Goal: Information Seeking & Learning: Learn about a topic

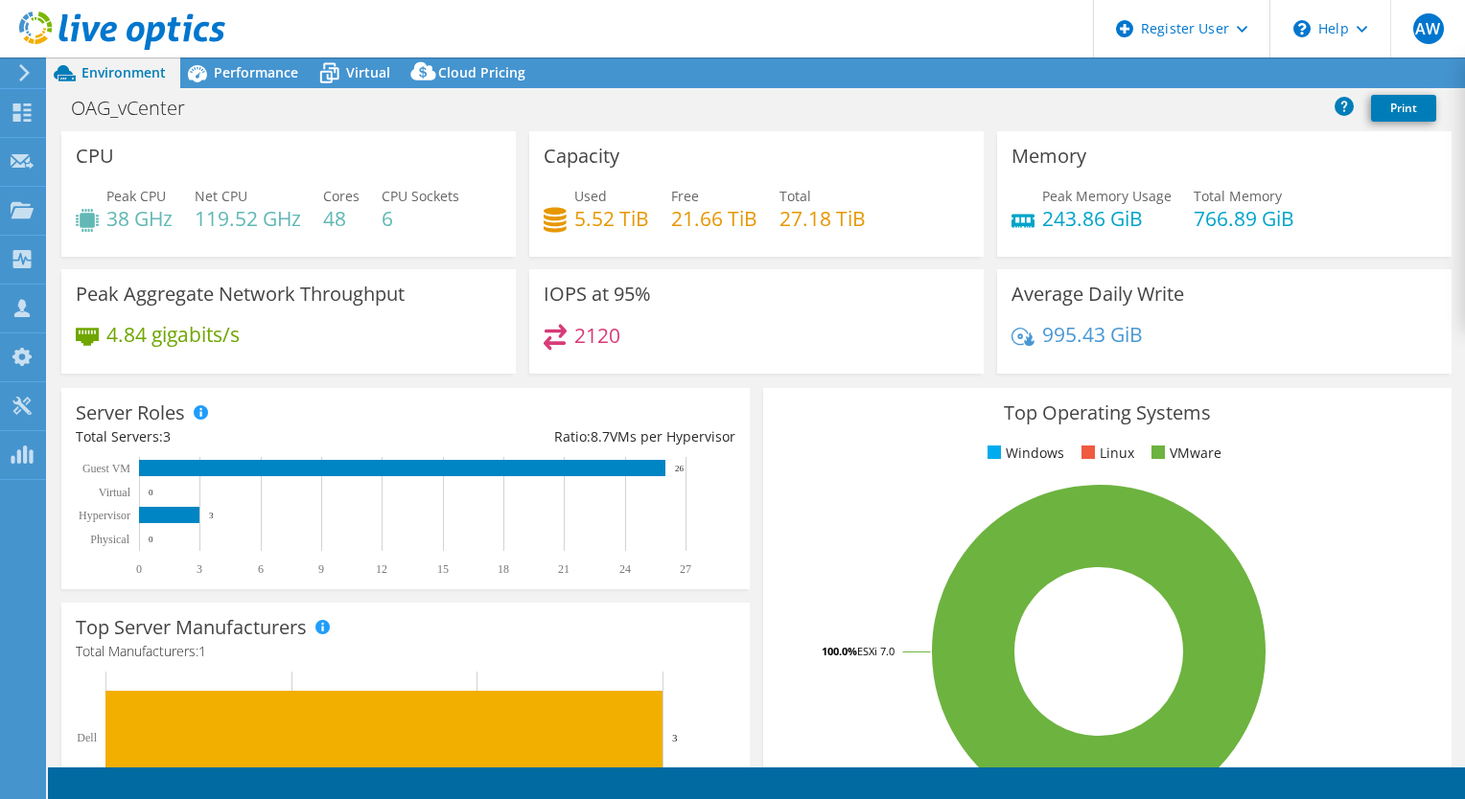
select select "[GEOGRAPHIC_DATA]"
select select "CAD"
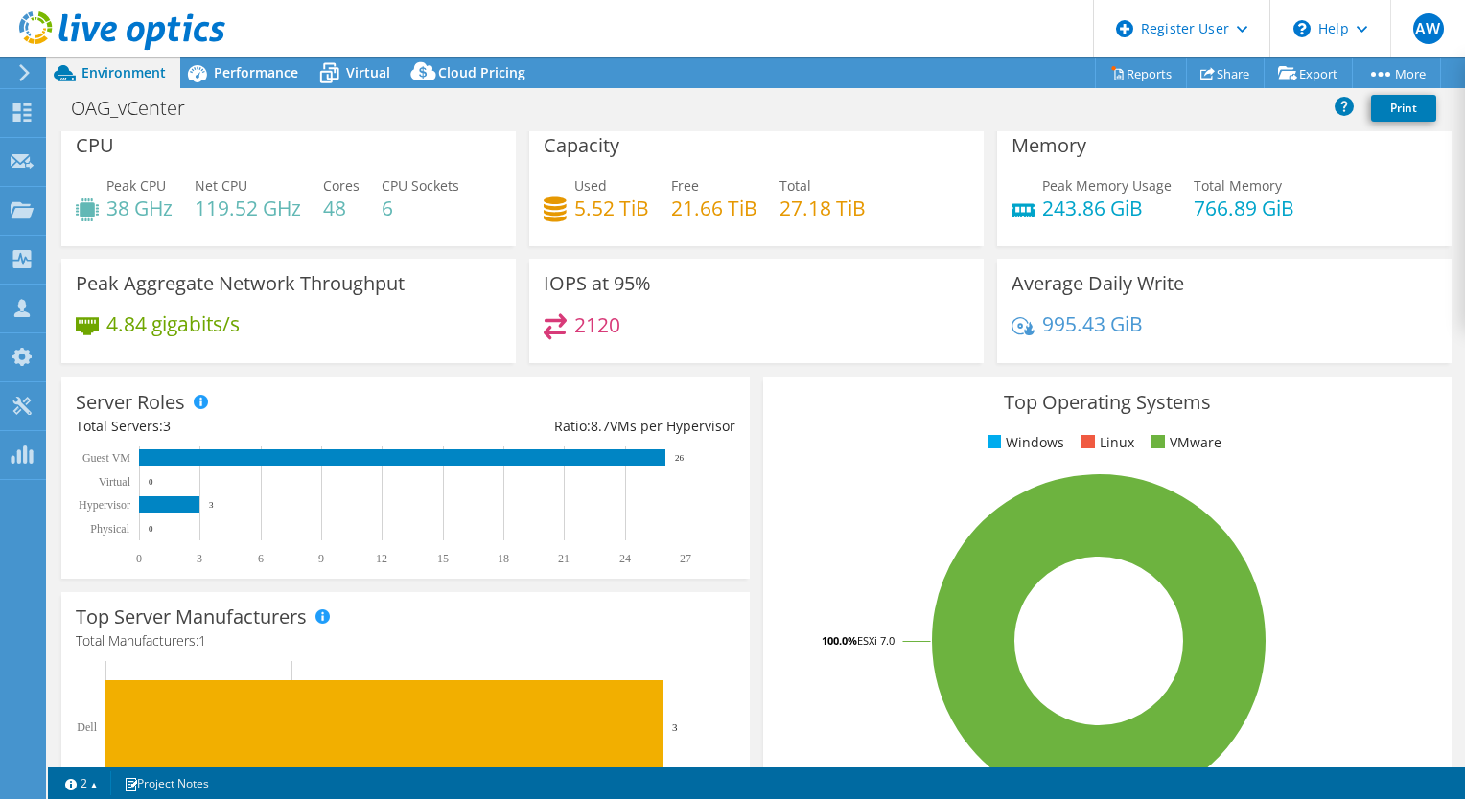
scroll to position [8, 0]
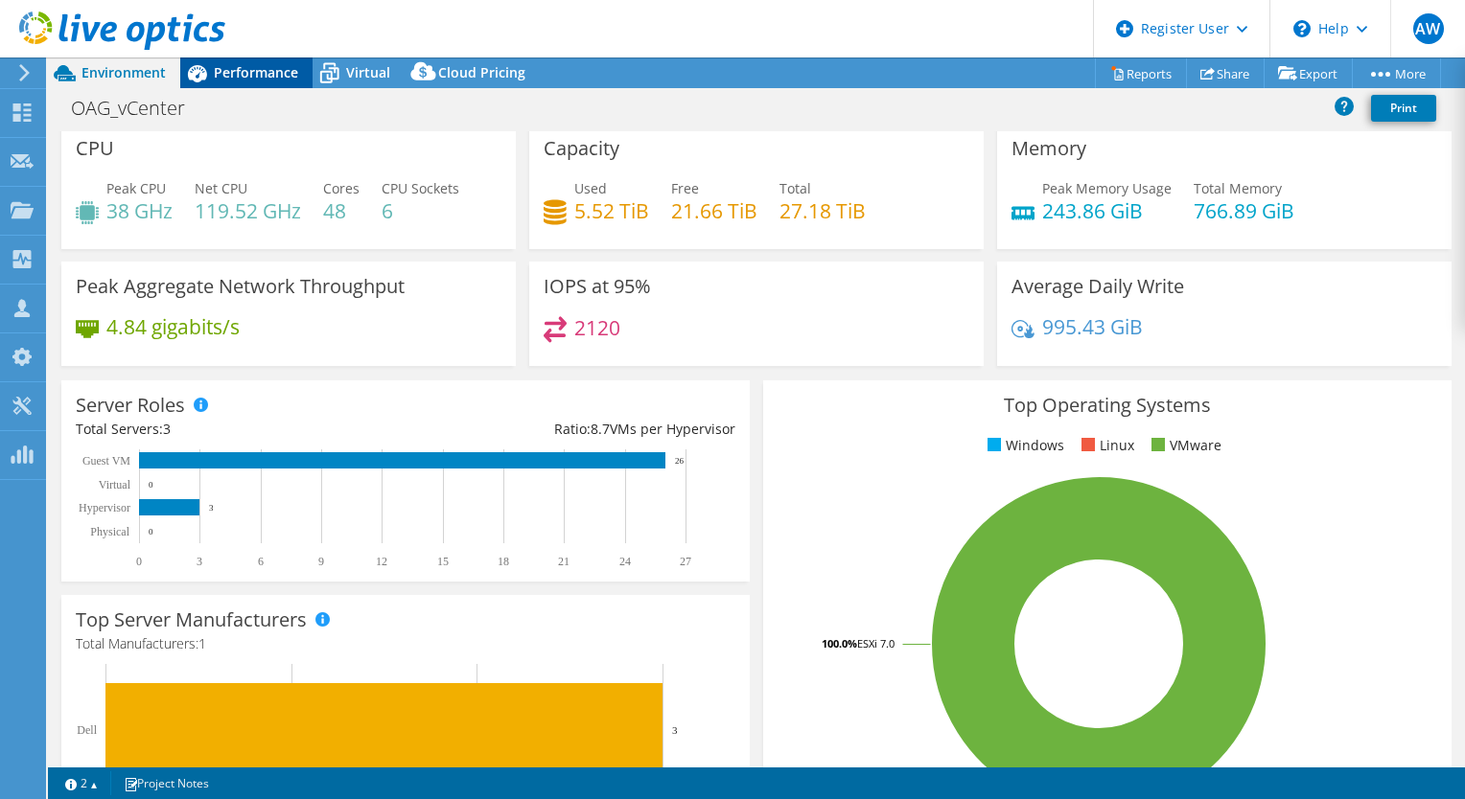
click at [247, 68] on span "Performance" at bounding box center [256, 72] width 84 height 18
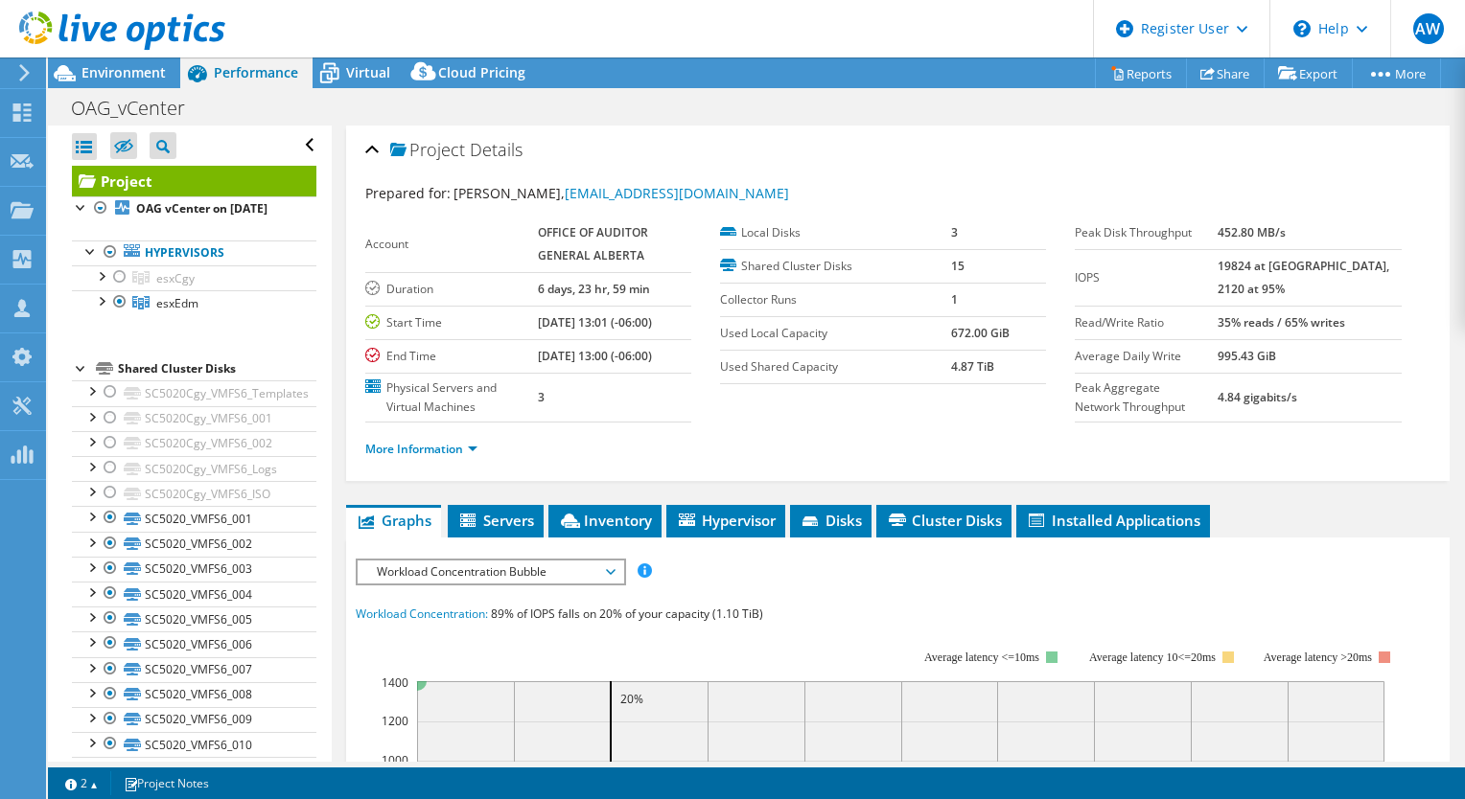
scroll to position [0, 0]
click at [171, 287] on span "esxEdm" at bounding box center [175, 278] width 38 height 16
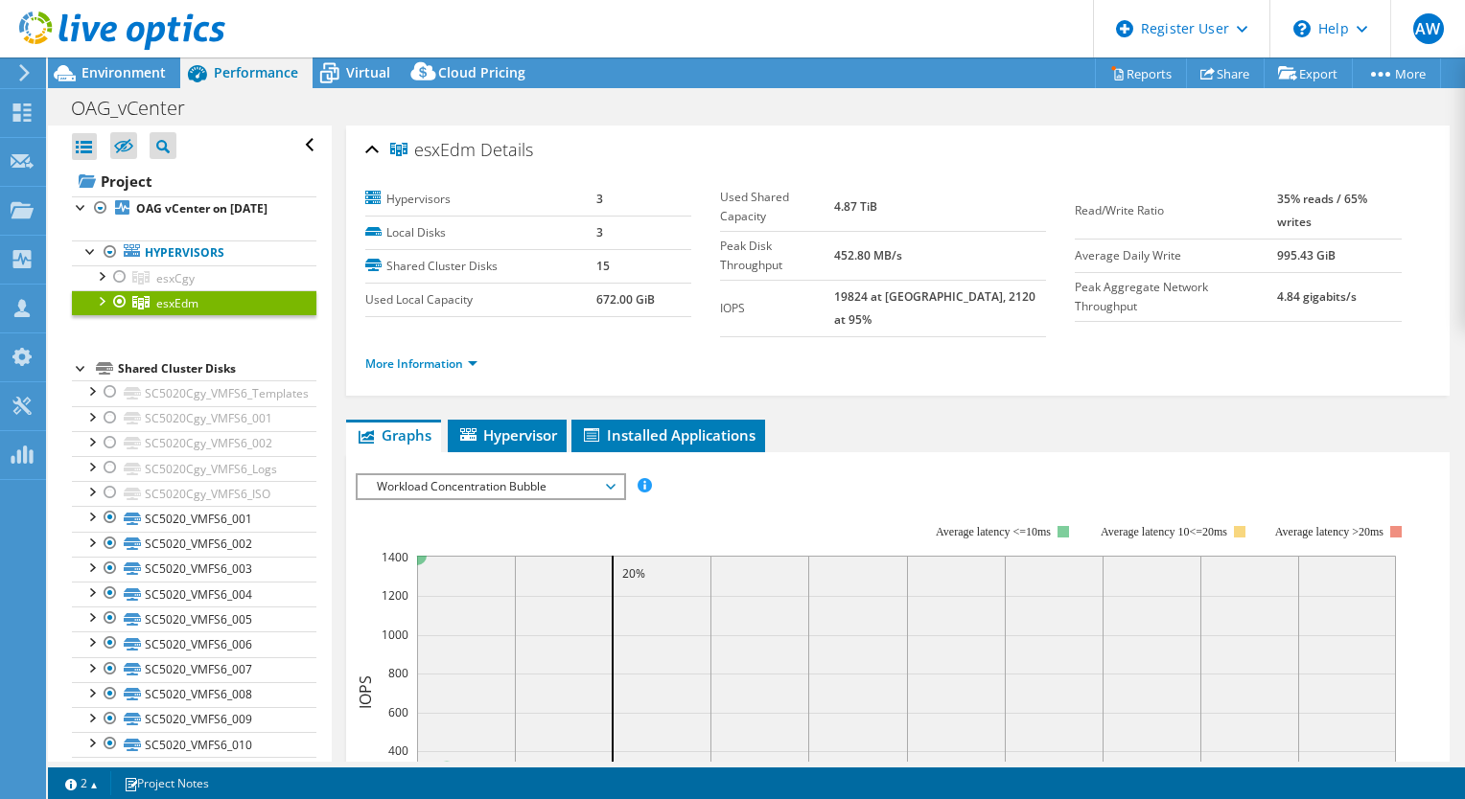
click at [877, 198] on b "4.87 TiB" at bounding box center [855, 206] width 43 height 16
click at [361, 67] on span "Virtual" at bounding box center [368, 72] width 44 height 18
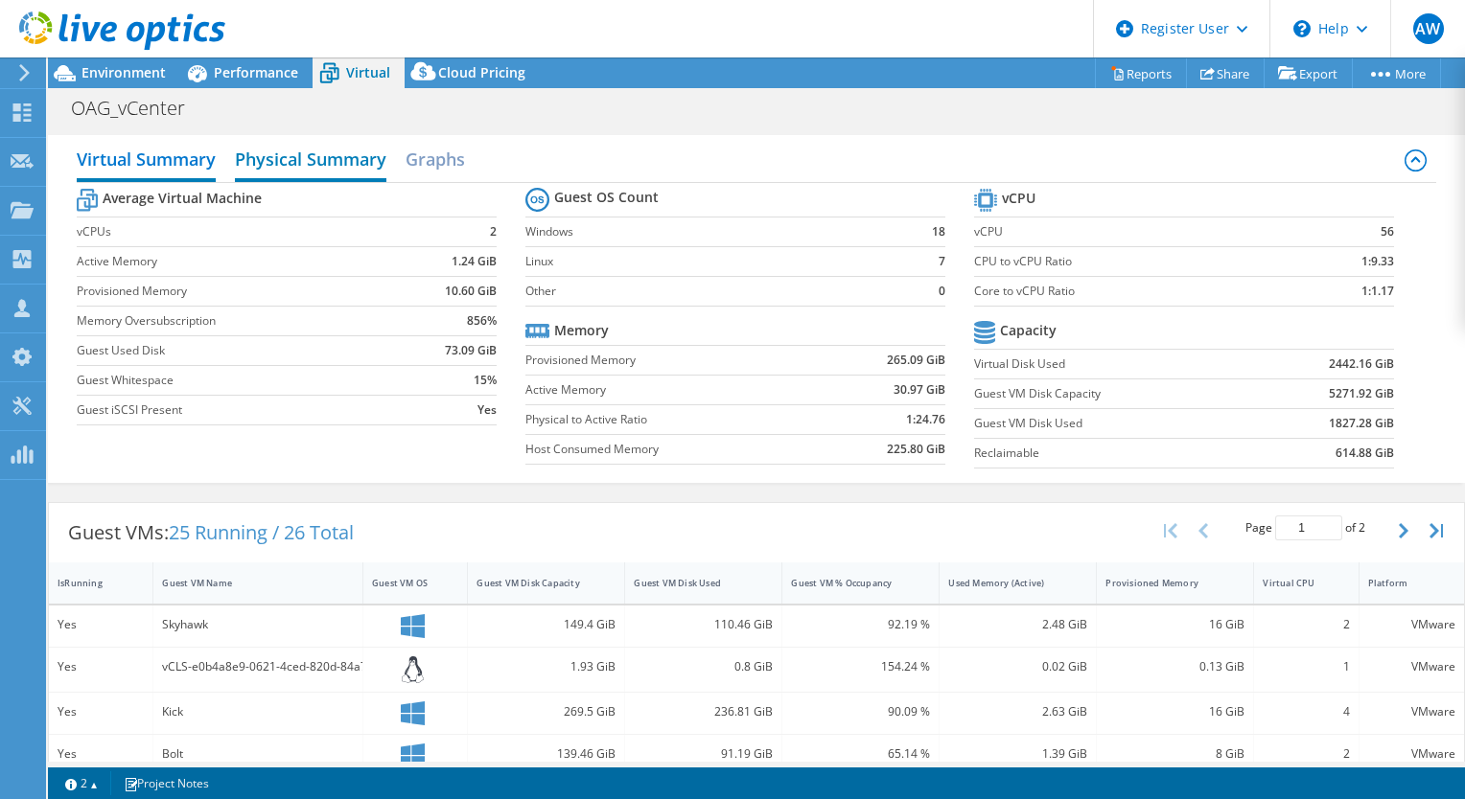
click at [321, 162] on h2 "Physical Summary" at bounding box center [310, 161] width 151 height 42
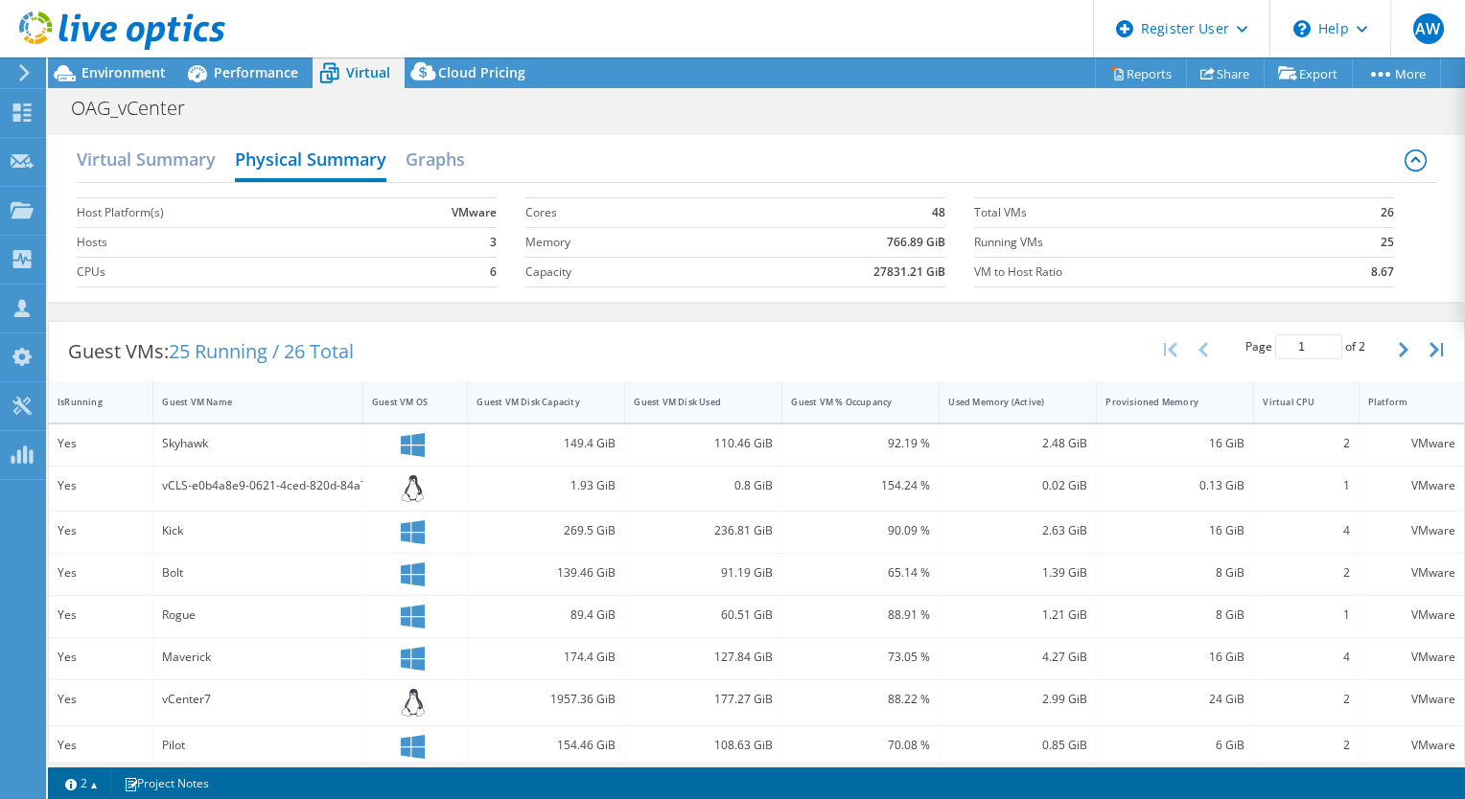
click at [936, 274] on section "Cores 48 Memory 766.89 GiB Capacity 27831.21 GiB" at bounding box center [749, 242] width 449 height 109
click at [903, 275] on b "27831.21 GiB" at bounding box center [909, 272] width 72 height 19
click at [690, 401] on div "Guest VM Disk Used" at bounding box center [692, 402] width 116 height 12
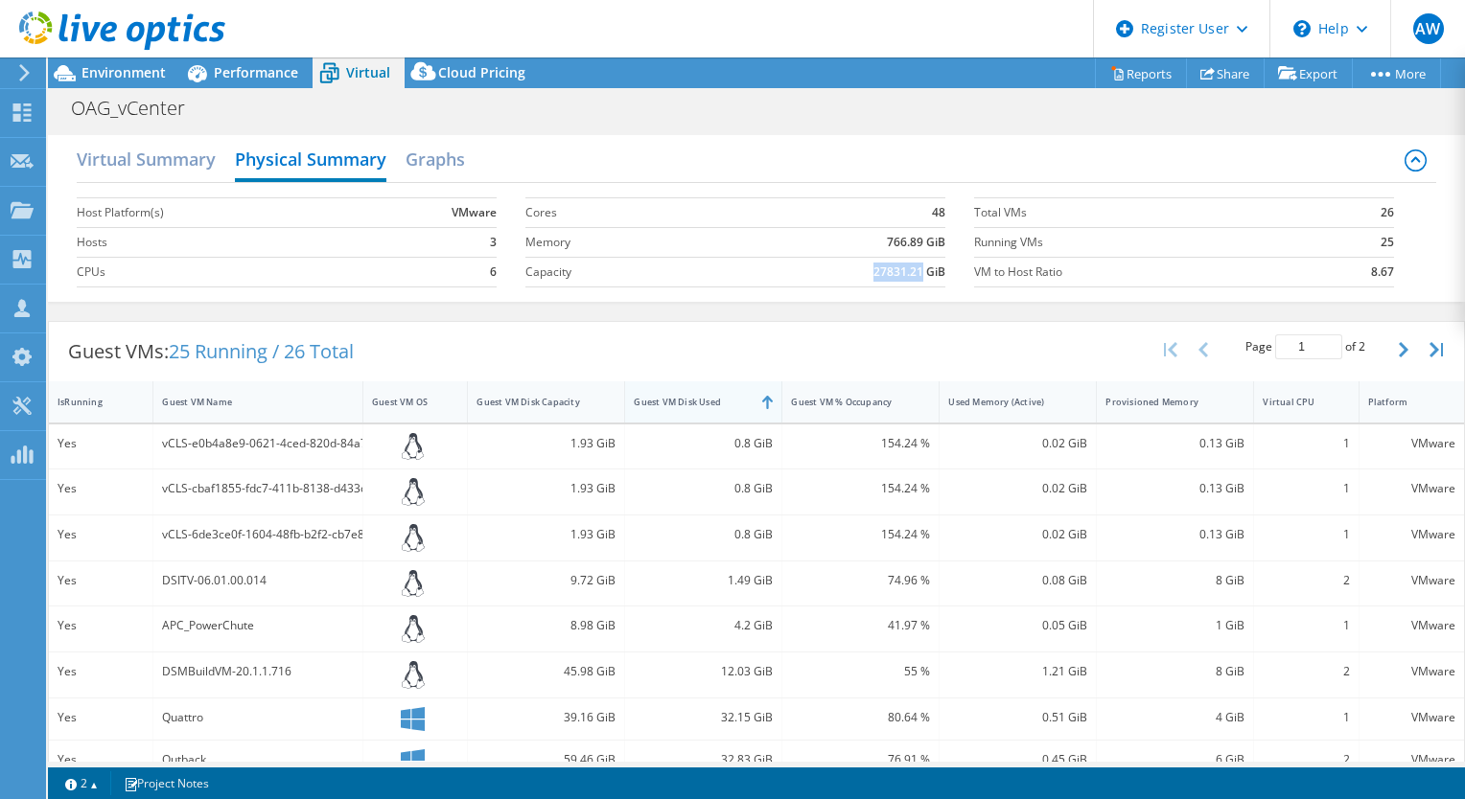
click at [764, 401] on div at bounding box center [781, 401] width 35 height 41
click at [738, 403] on div "Guest VM Disk Used" at bounding box center [692, 402] width 116 height 12
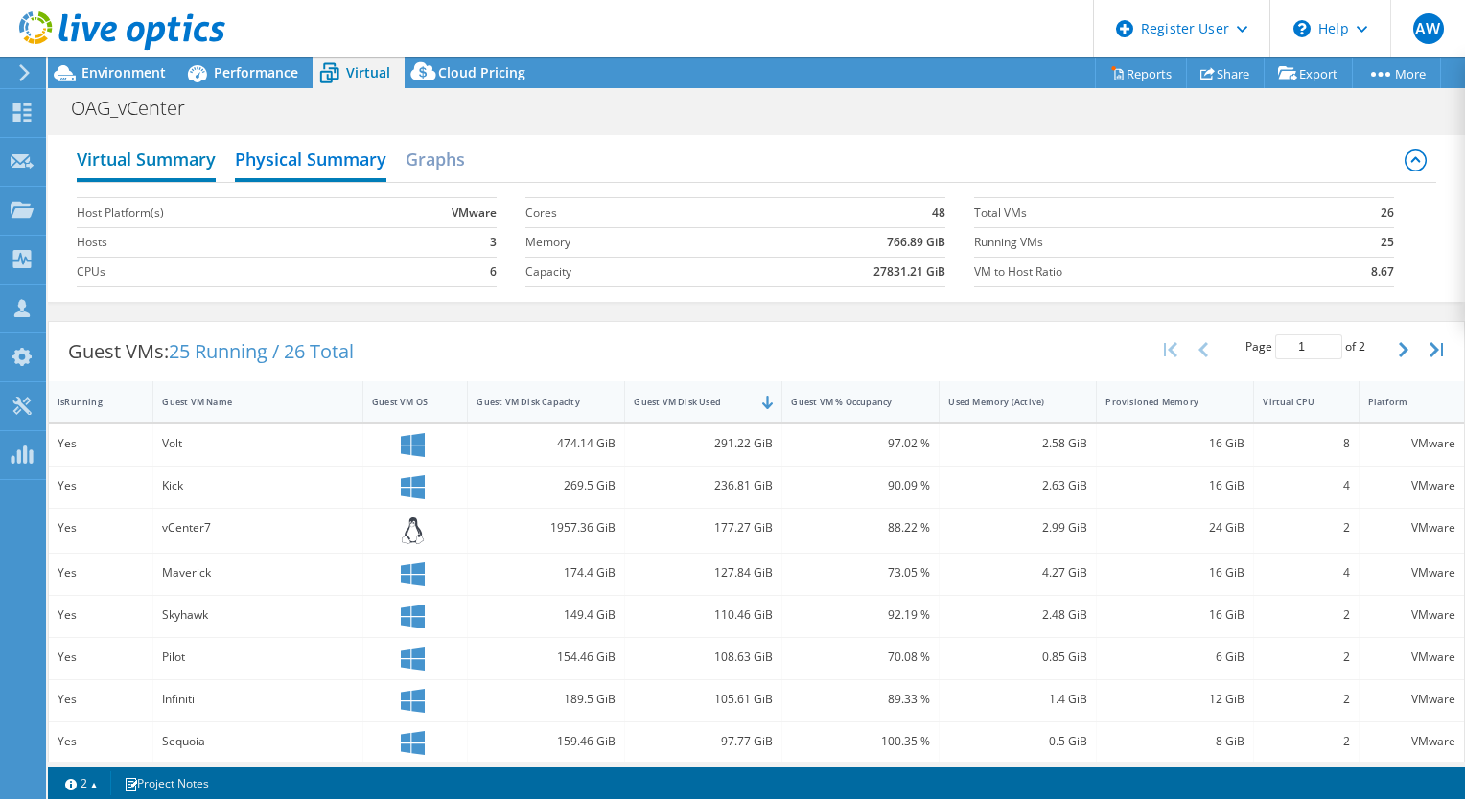
click at [173, 161] on h2 "Virtual Summary" at bounding box center [146, 161] width 139 height 42
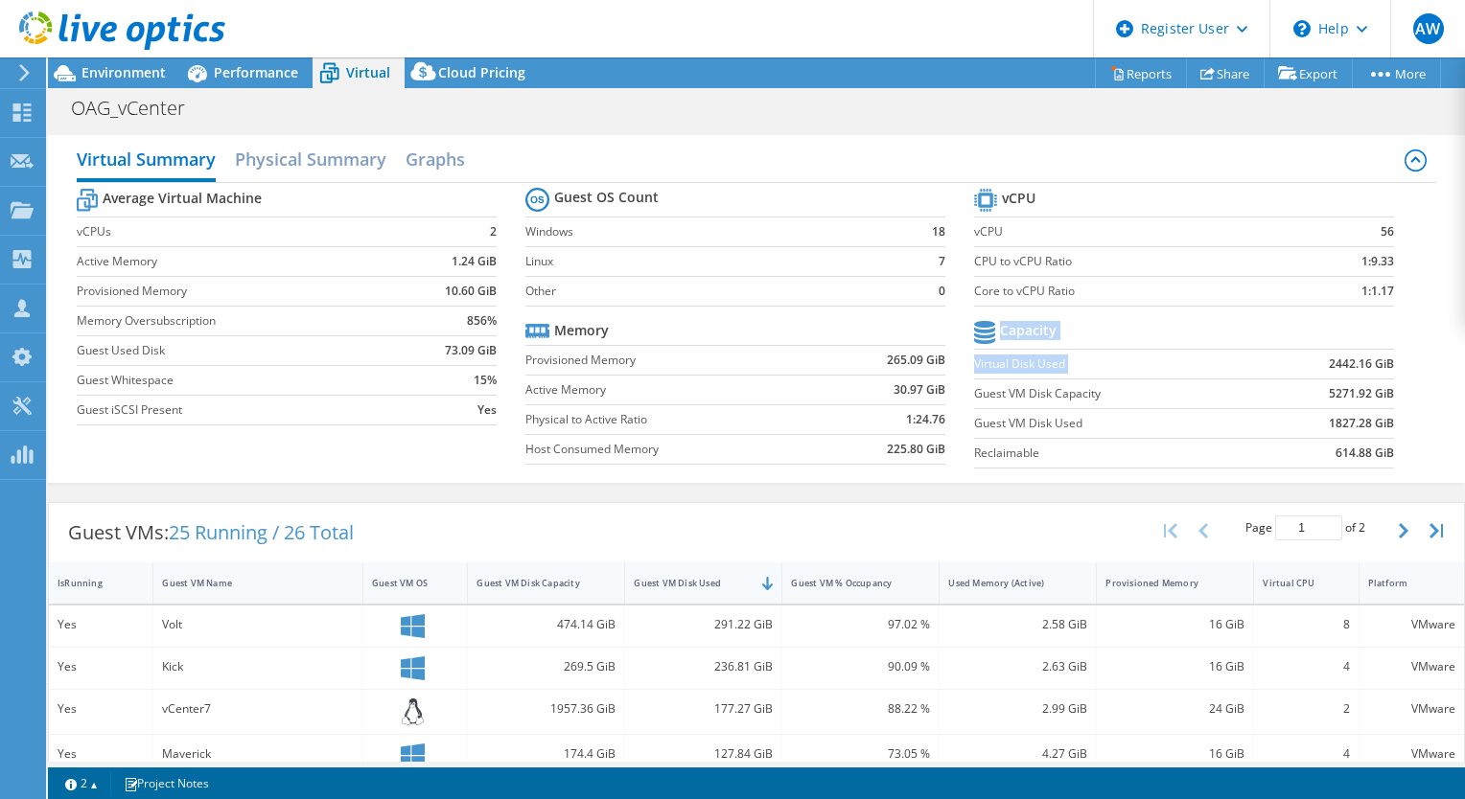
drag, startPoint x: 1385, startPoint y: 360, endPoint x: 1312, endPoint y: 358, distance: 72.9
click at [1312, 358] on section "vCPU vCPU 56 CPU to vCPU Ratio 1:9.33 Core to vCPU Ratio 1:1.17 Capacity Virtua…" at bounding box center [1198, 331] width 449 height 294
drag, startPoint x: 1312, startPoint y: 358, endPoint x: 1273, endPoint y: 366, distance: 40.0
click at [1273, 366] on td "2442.16 GiB" at bounding box center [1326, 364] width 136 height 30
click at [1331, 358] on b "2442.16 GiB" at bounding box center [1360, 364] width 65 height 19
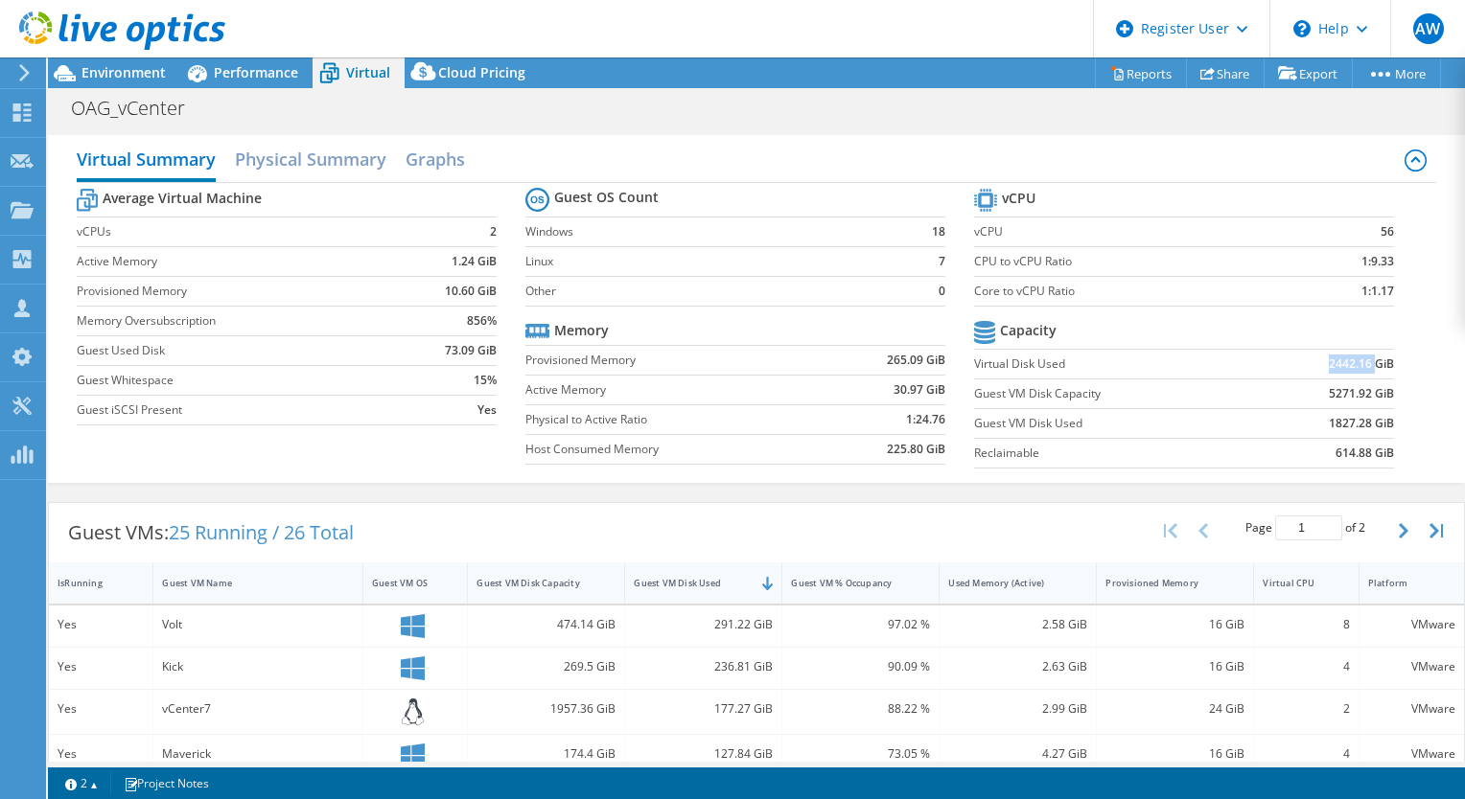
click at [1331, 358] on b "2442.16 GiB" at bounding box center [1360, 364] width 65 height 19
copy b "2442.16"
click at [1345, 393] on b "5271.92 GiB" at bounding box center [1360, 393] width 65 height 19
copy b "5271.92"
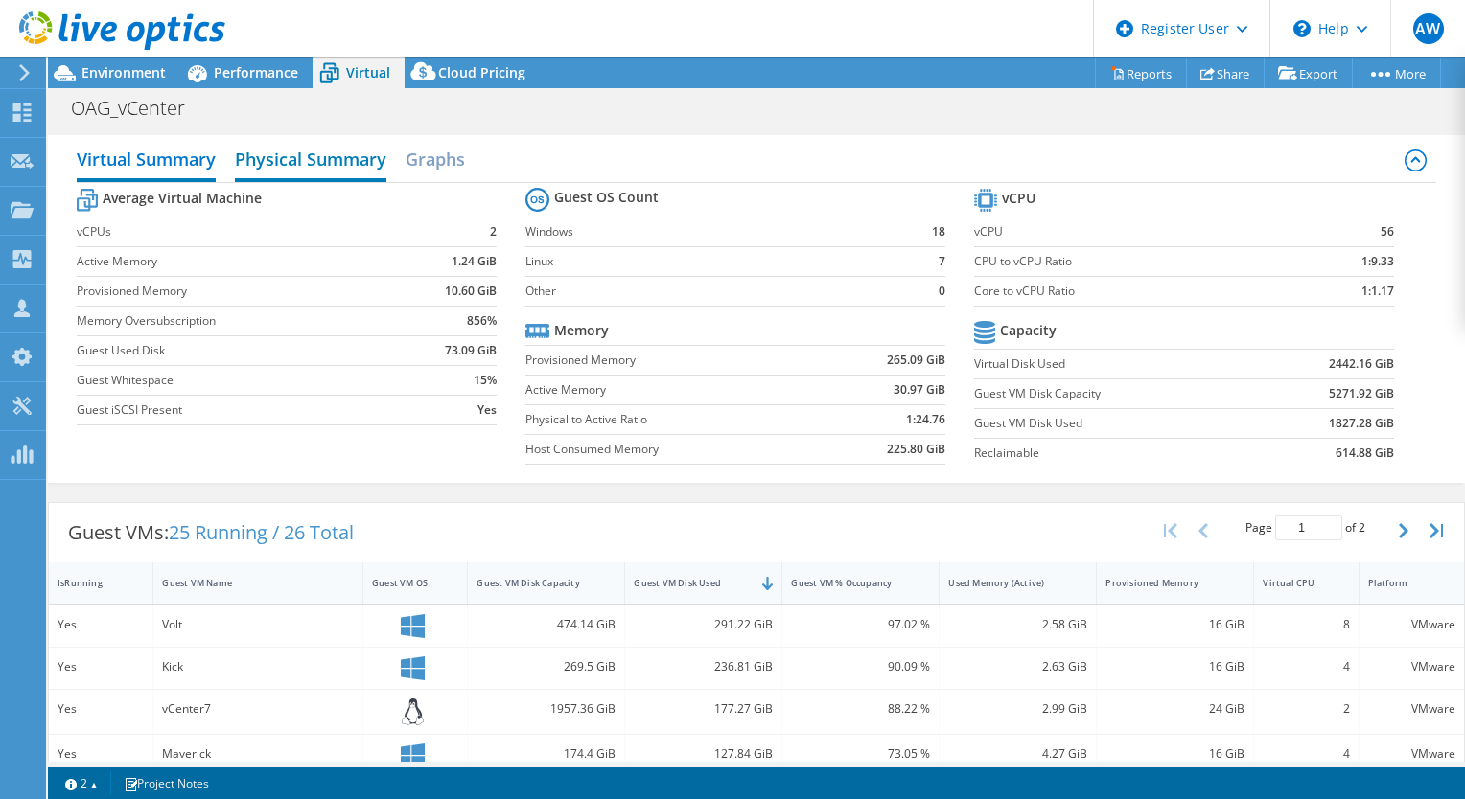
click at [333, 161] on h2 "Physical Summary" at bounding box center [310, 161] width 151 height 42
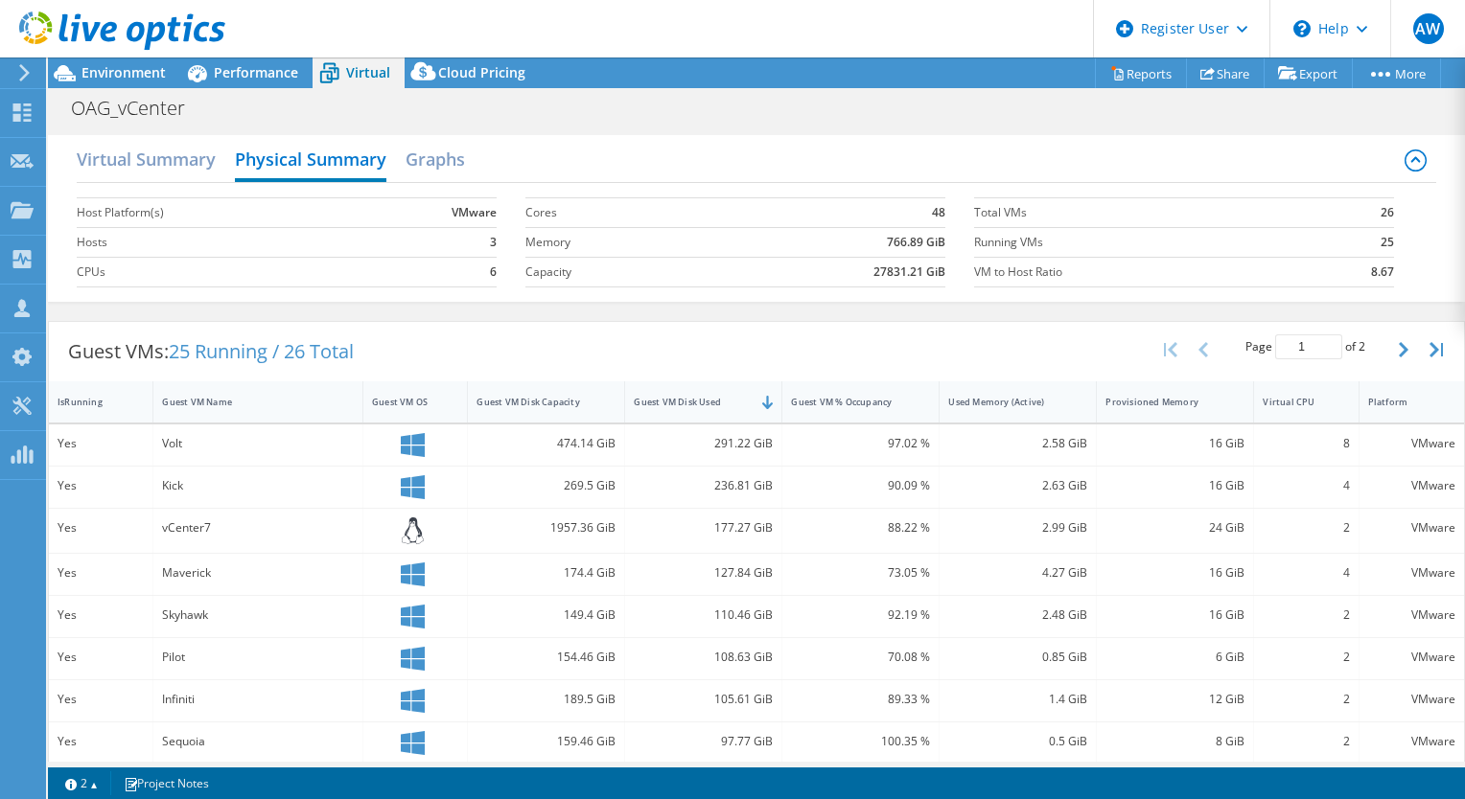
click at [25, 70] on use at bounding box center [24, 72] width 11 height 17
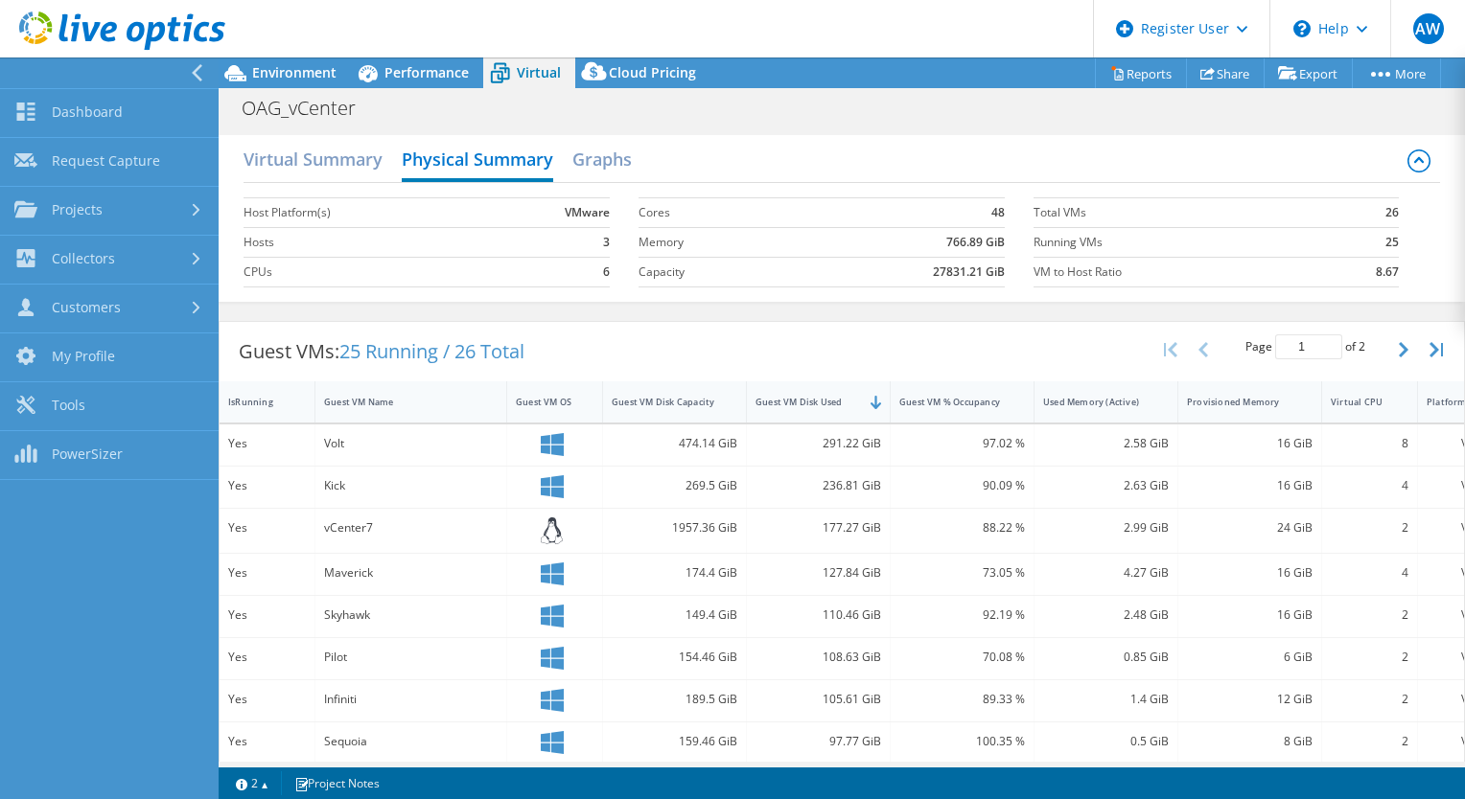
click at [428, 111] on div "OAG_vCenter Print" at bounding box center [842, 107] width 1246 height 35
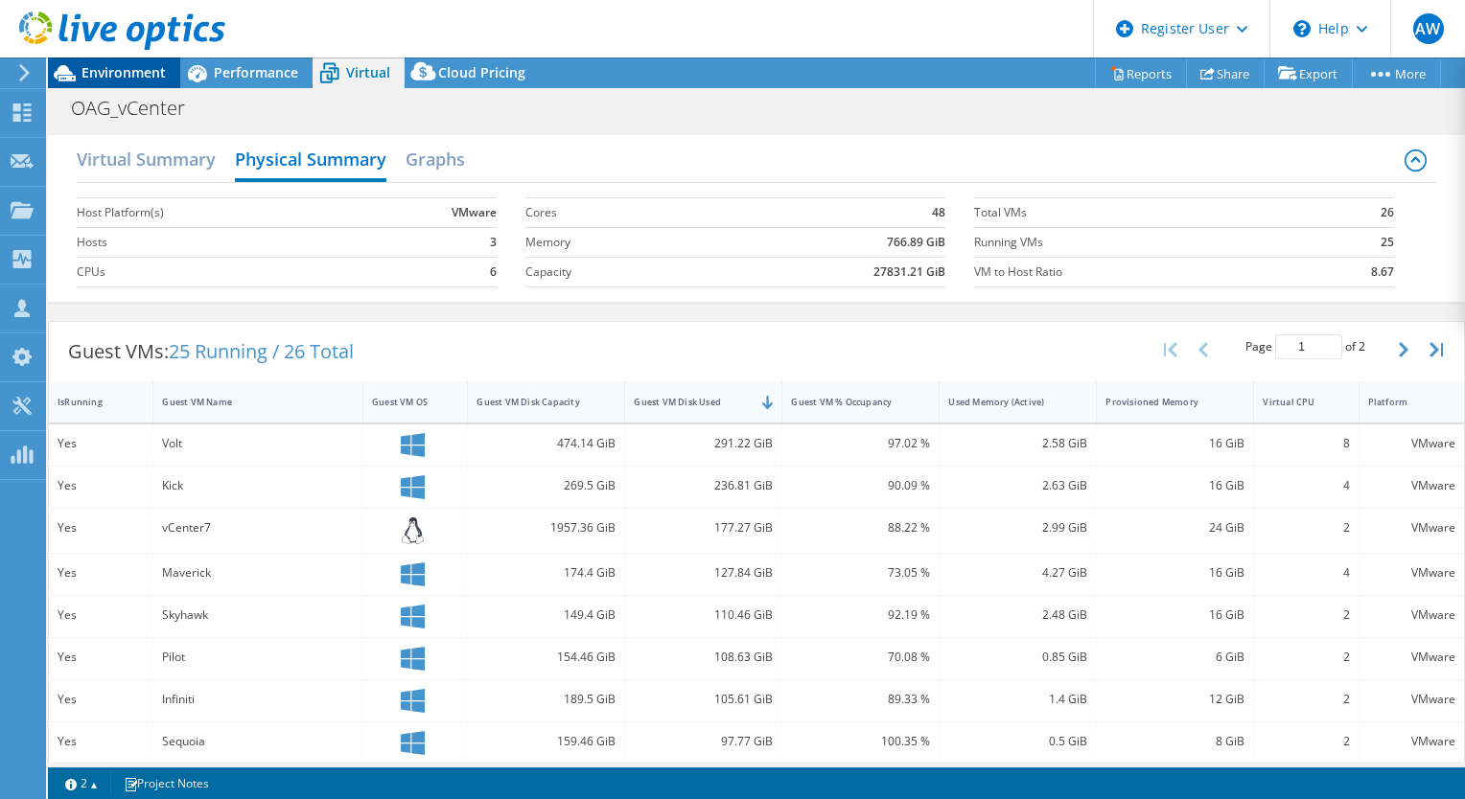
click at [121, 75] on span "Environment" at bounding box center [123, 72] width 84 height 18
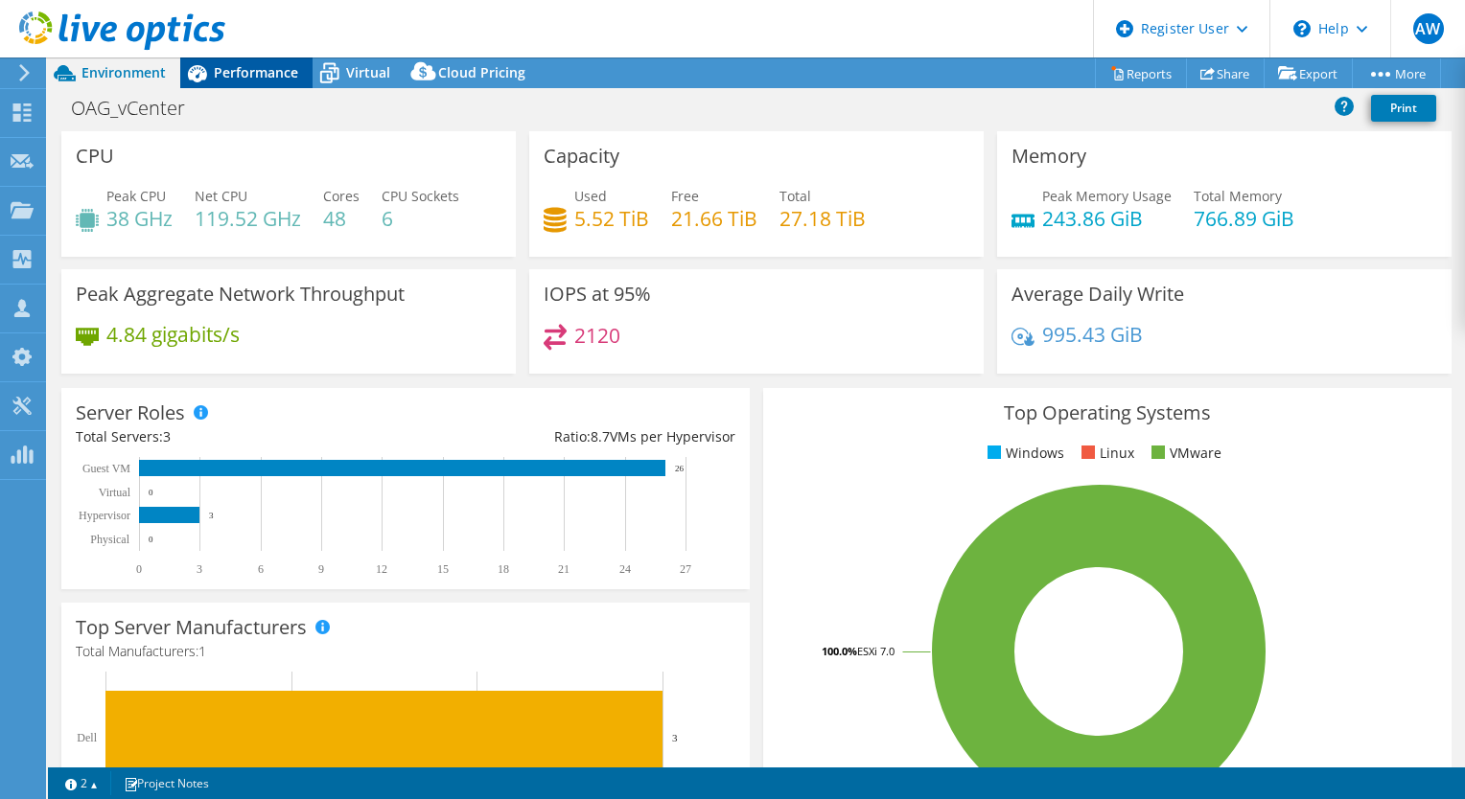
click at [262, 77] on span "Performance" at bounding box center [256, 72] width 84 height 18
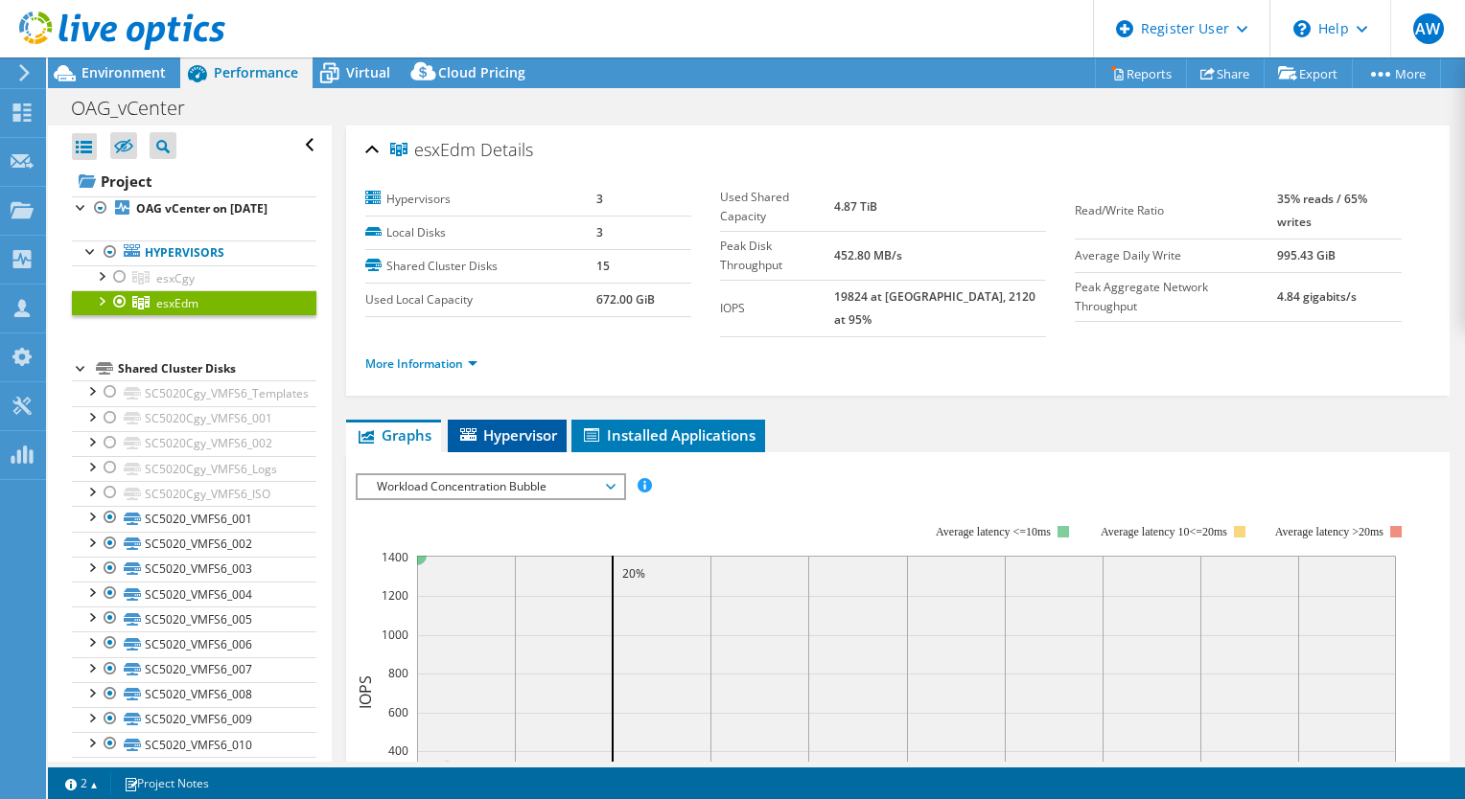
click at [521, 426] on span "Hypervisor" at bounding box center [507, 435] width 100 height 19
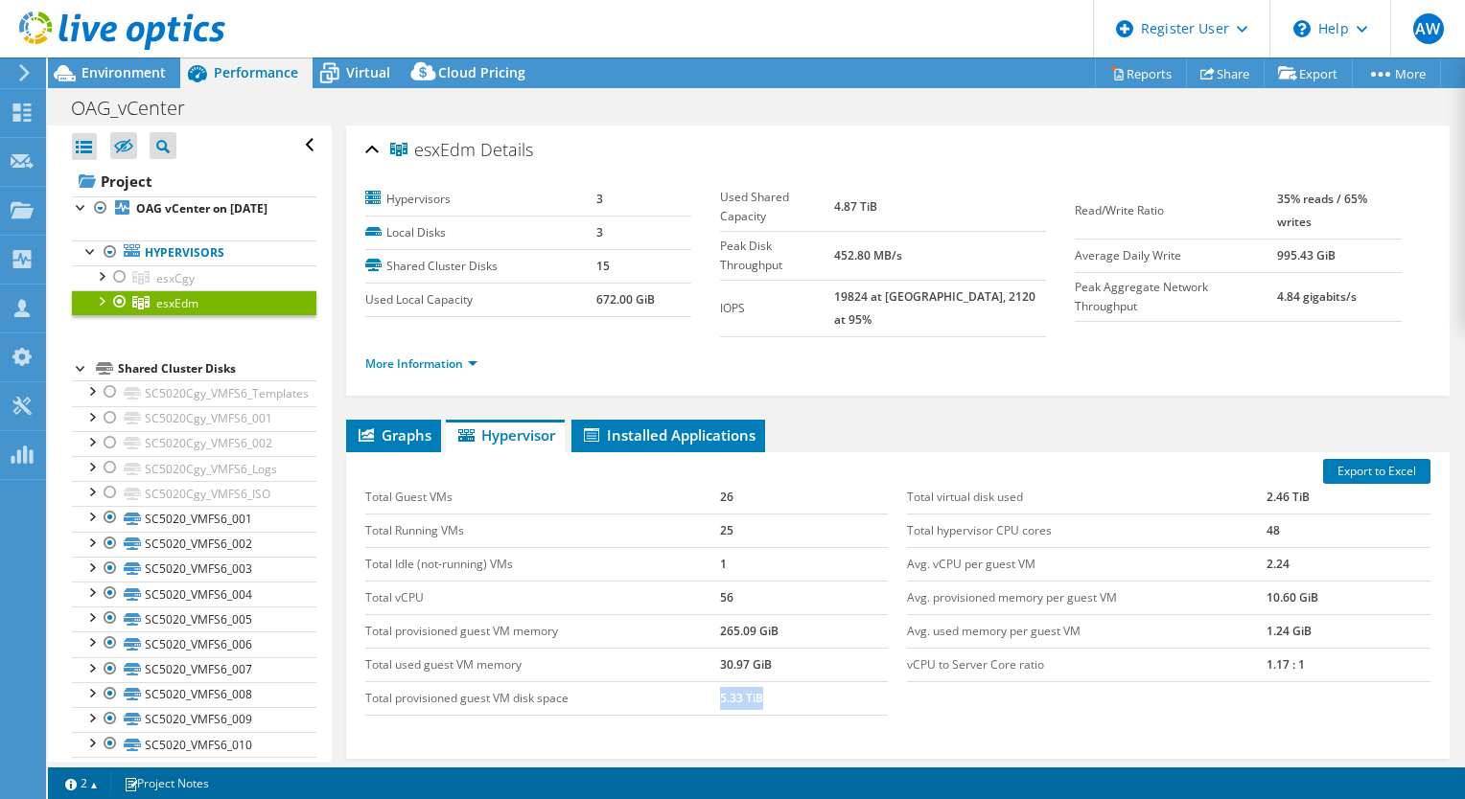
drag, startPoint x: 703, startPoint y: 681, endPoint x: 807, endPoint y: 682, distance: 104.5
click at [807, 682] on tr "Total provisioned guest VM disk space 5.33 TiB" at bounding box center [626, 698] width 523 height 34
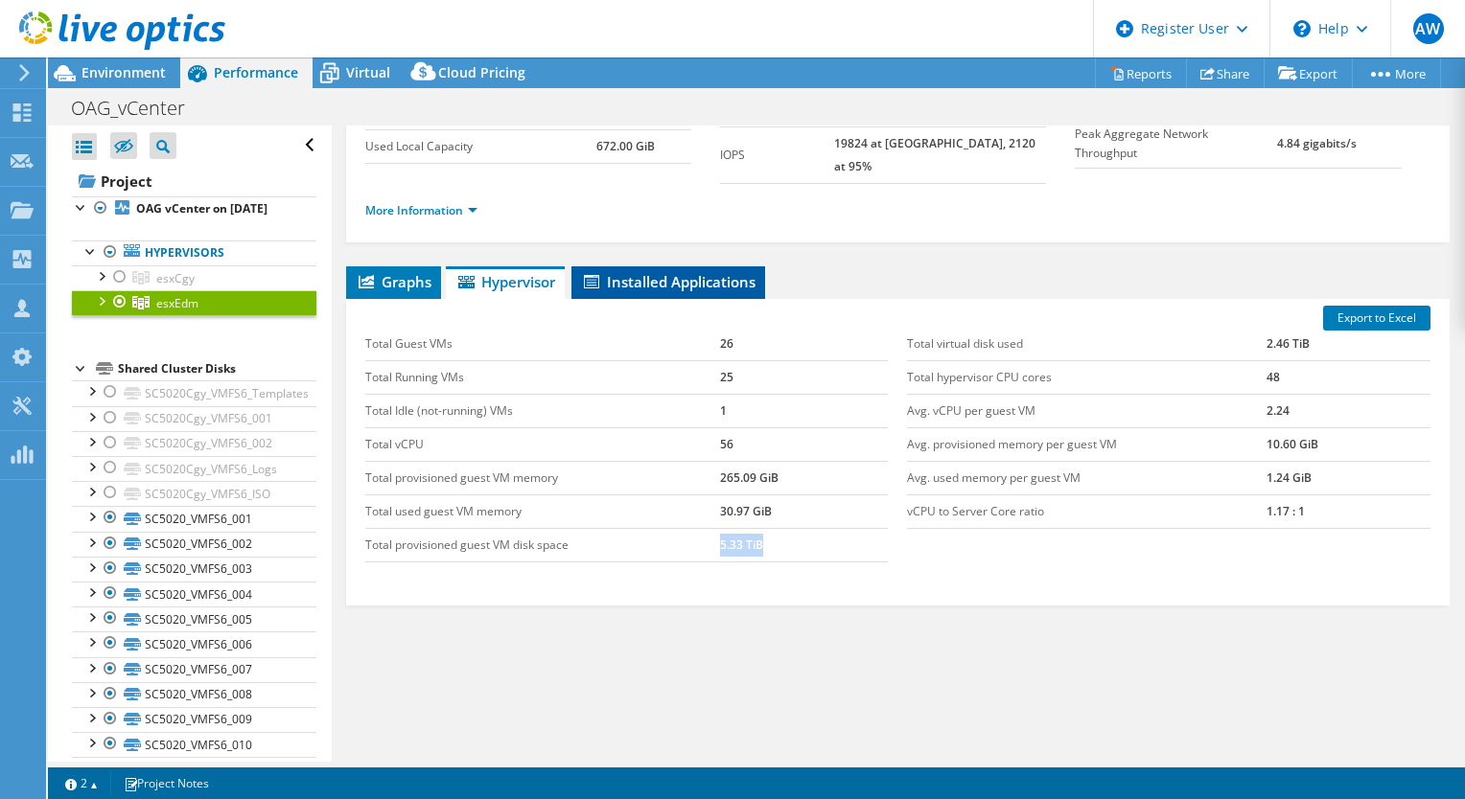
scroll to position [96, 0]
